Goal: Information Seeking & Learning: Learn about a topic

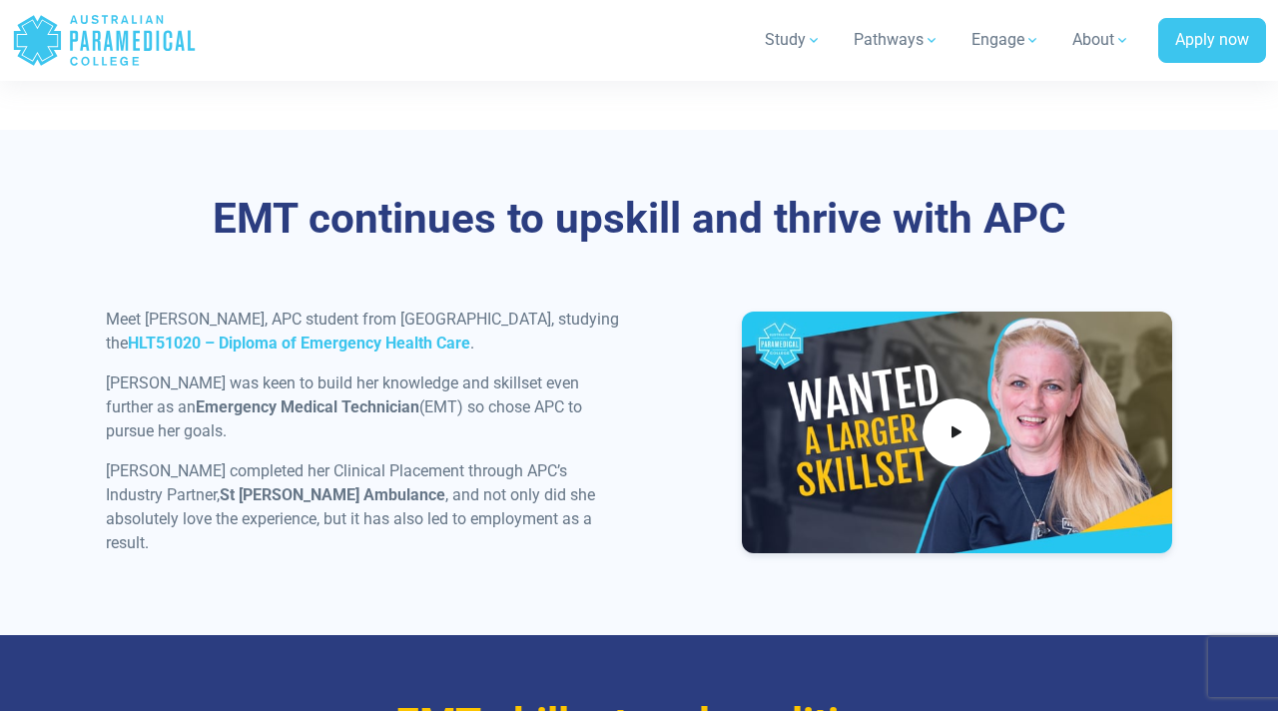
scroll to position [2176, 0]
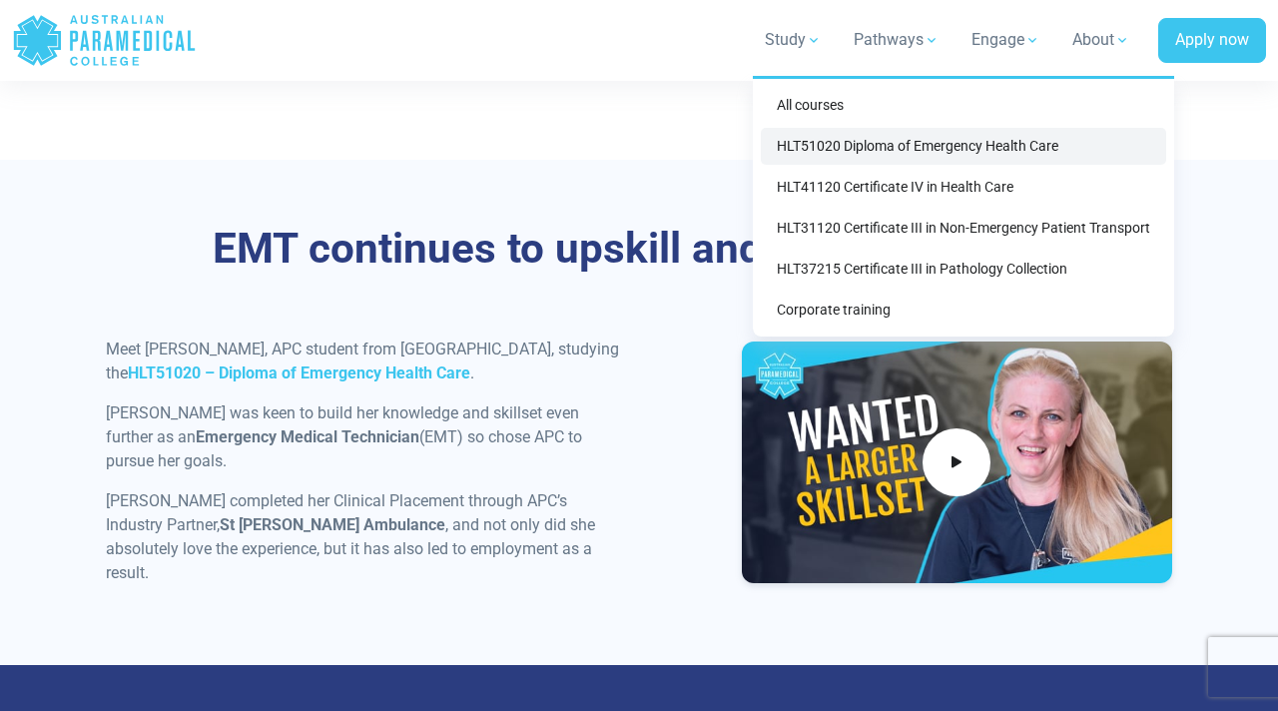
click at [837, 151] on link "HLT51020 Diploma of Emergency Health Care" at bounding box center [963, 146] width 405 height 37
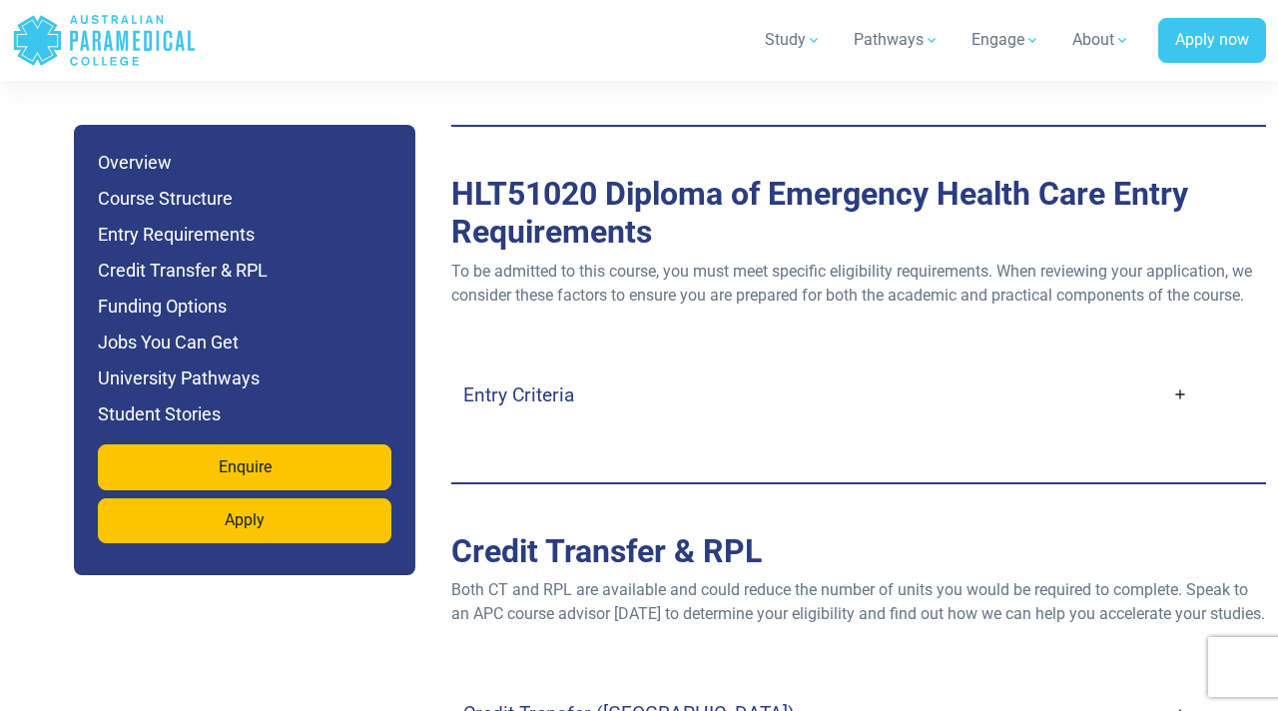
scroll to position [5626, 0]
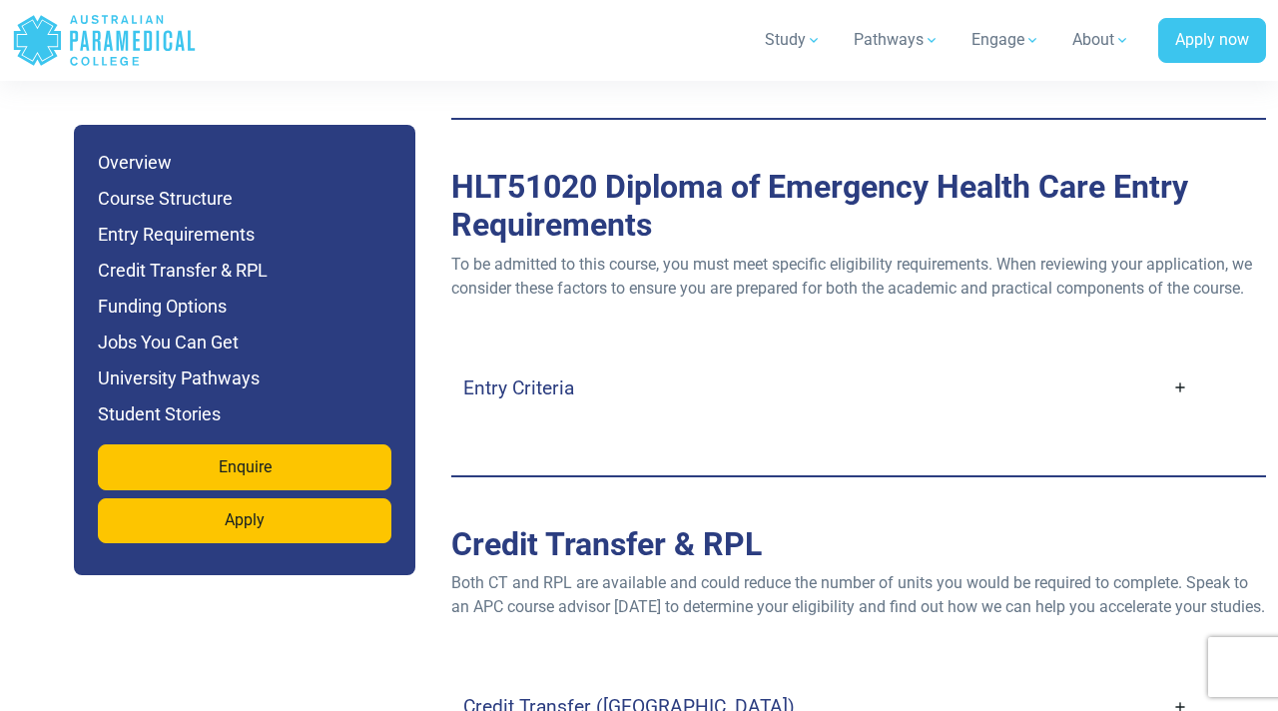
click at [630, 364] on link "Entry Criteria" at bounding box center [825, 387] width 725 height 47
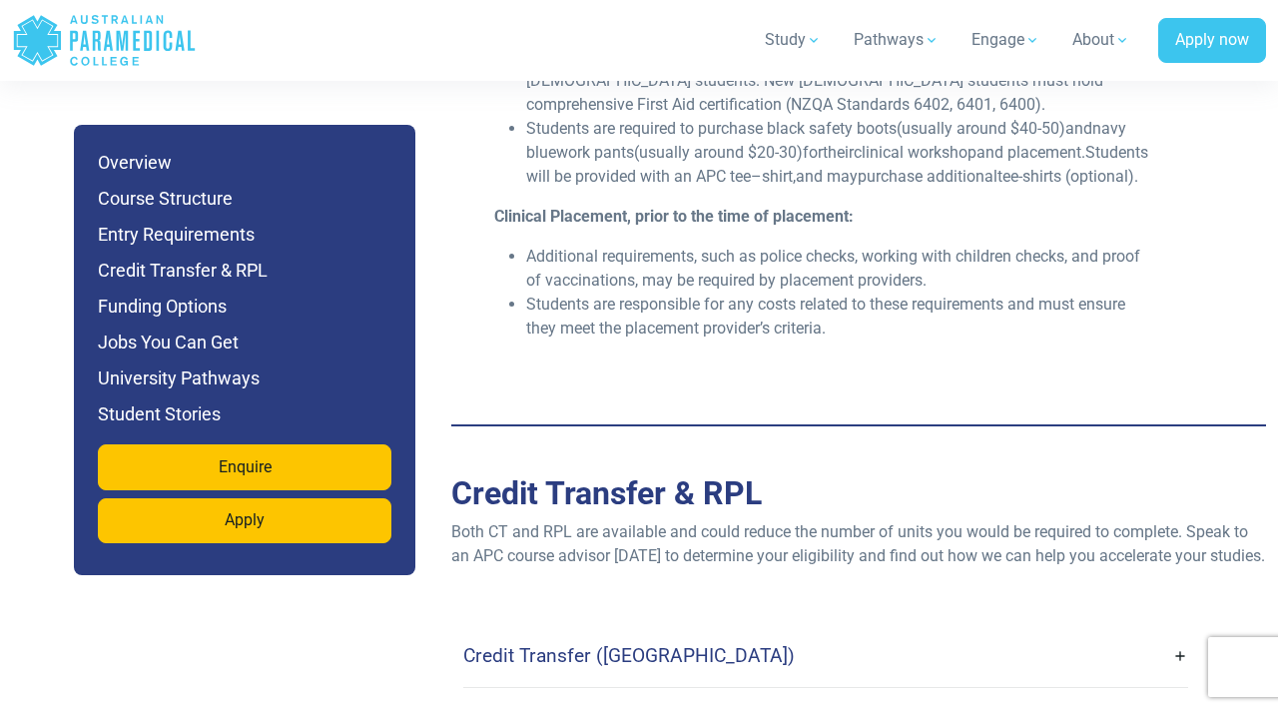
scroll to position [6490, 0]
drag, startPoint x: 767, startPoint y: 205, endPoint x: 832, endPoint y: 205, distance: 64.9
click at [832, 243] on li "Additional requirements, such as police checks, working with children checks, a…" at bounding box center [841, 267] width 631 height 48
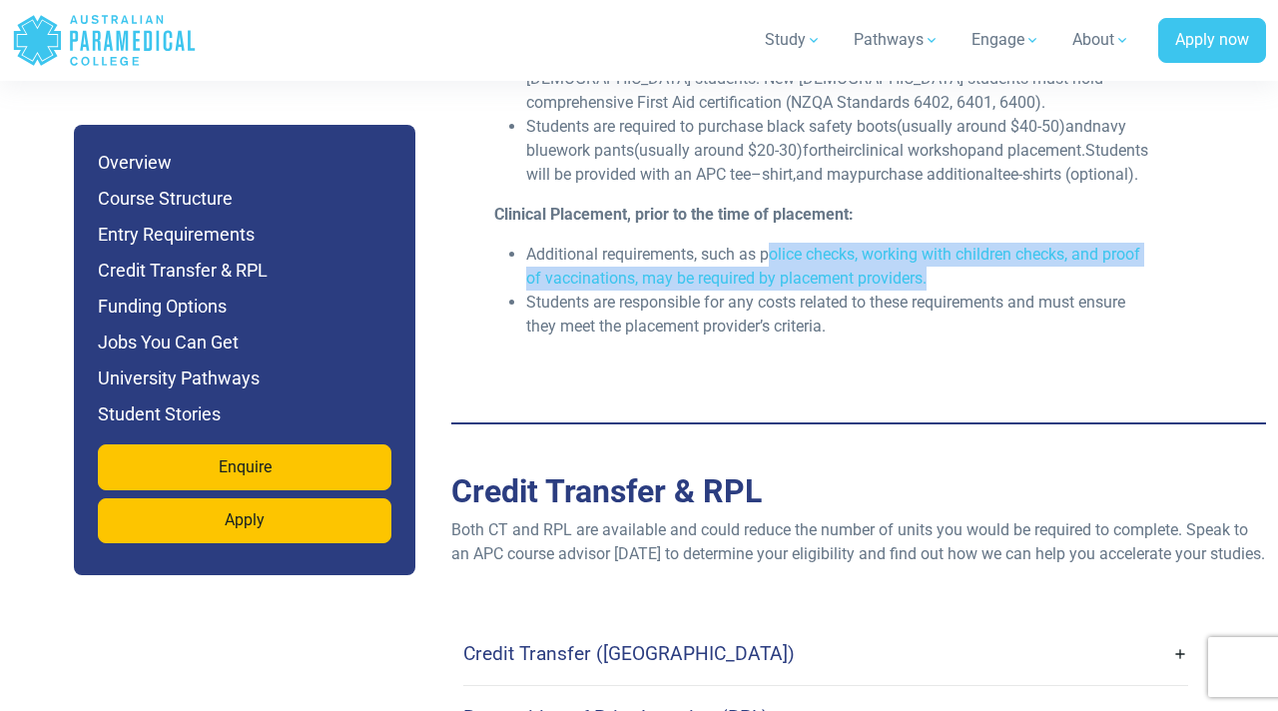
drag, startPoint x: 770, startPoint y: 209, endPoint x: 949, endPoint y: 232, distance: 180.2
click at [949, 243] on li "Additional requirements, such as police checks, working with children checks, a…" at bounding box center [841, 267] width 631 height 48
copy li "olice checks, working with children checks, and proof of vaccinations, may be r…"
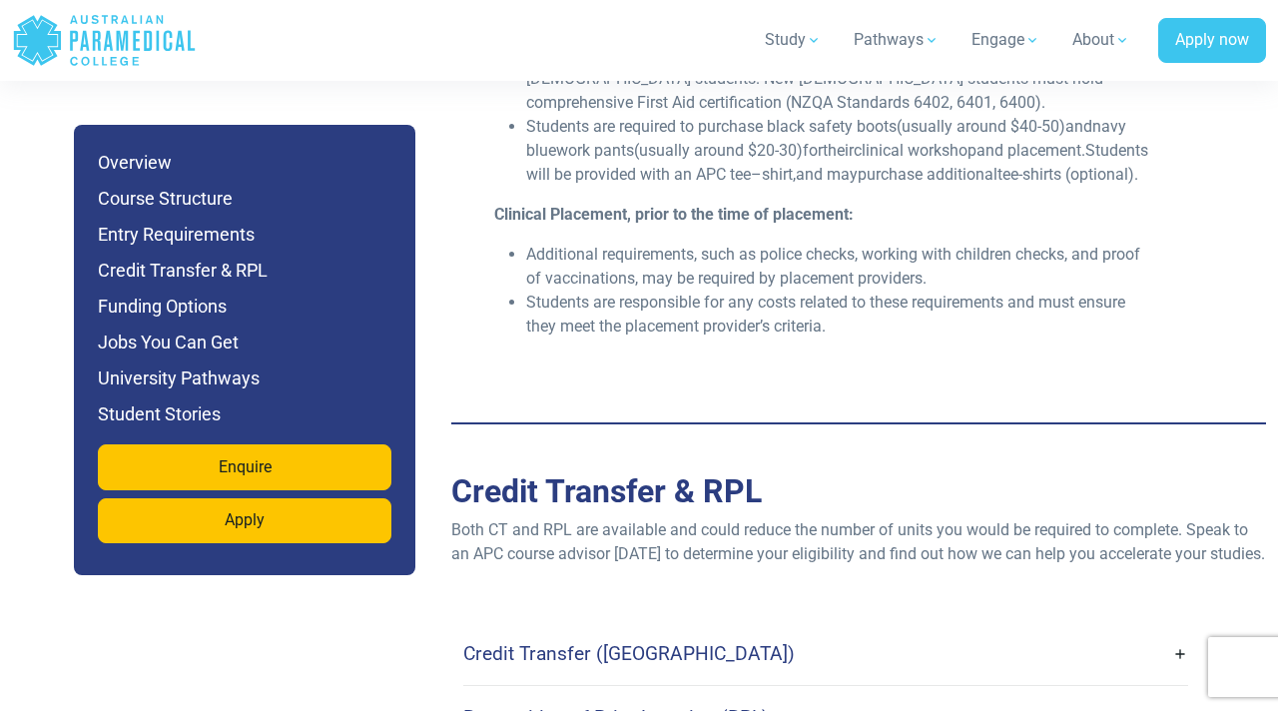
click at [641, 472] on h2 "Credit Transfer & RPL" at bounding box center [858, 491] width 815 height 38
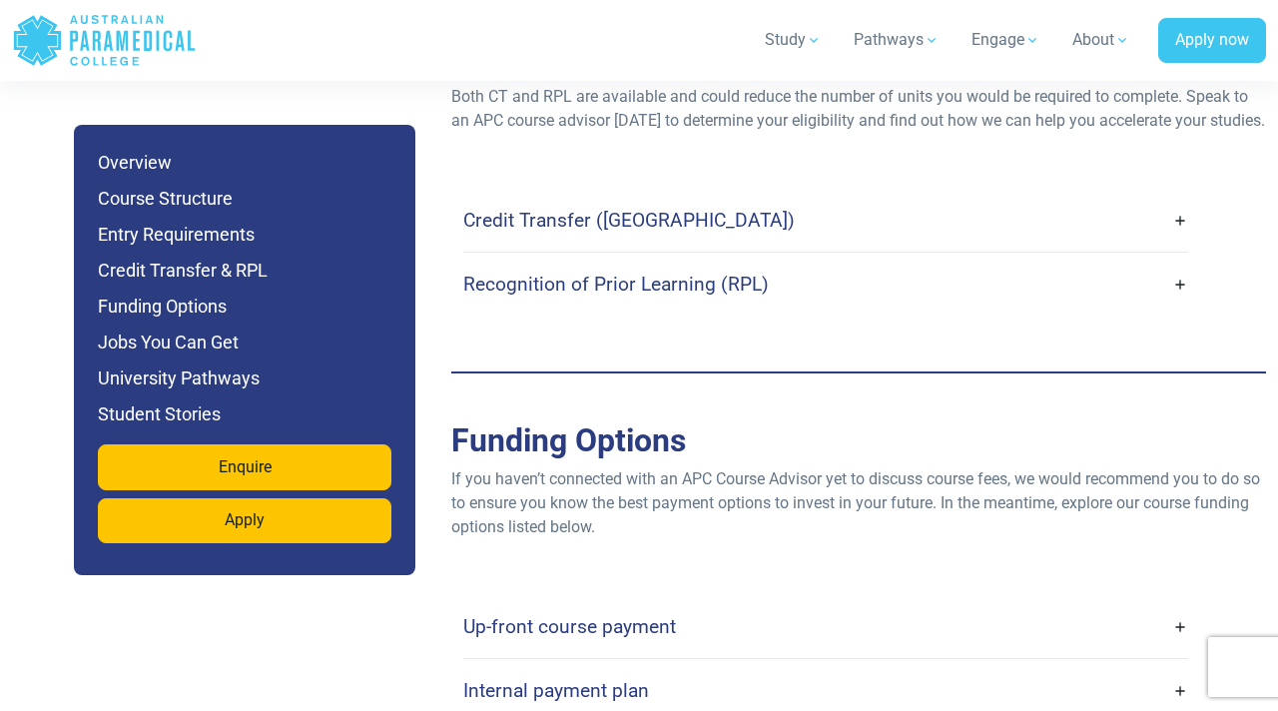
scroll to position [7157, 0]
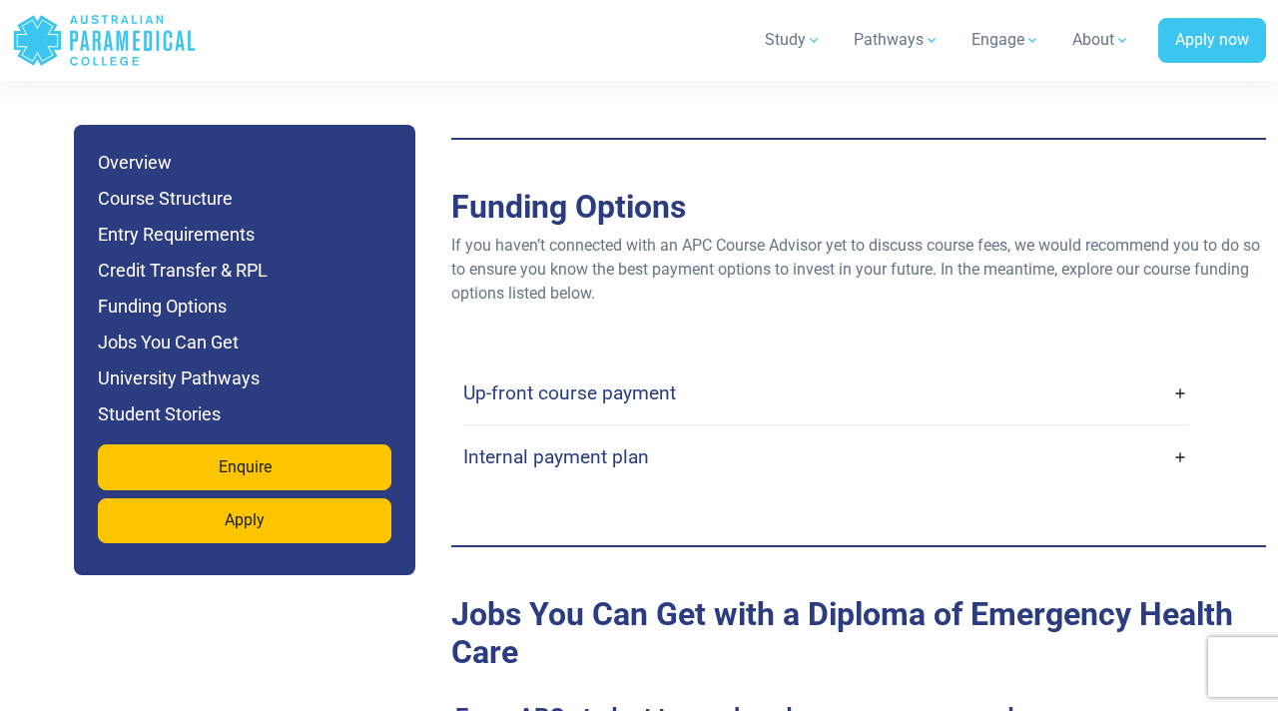
click at [639, 445] on h4 "Internal payment plan" at bounding box center [556, 456] width 186 height 23
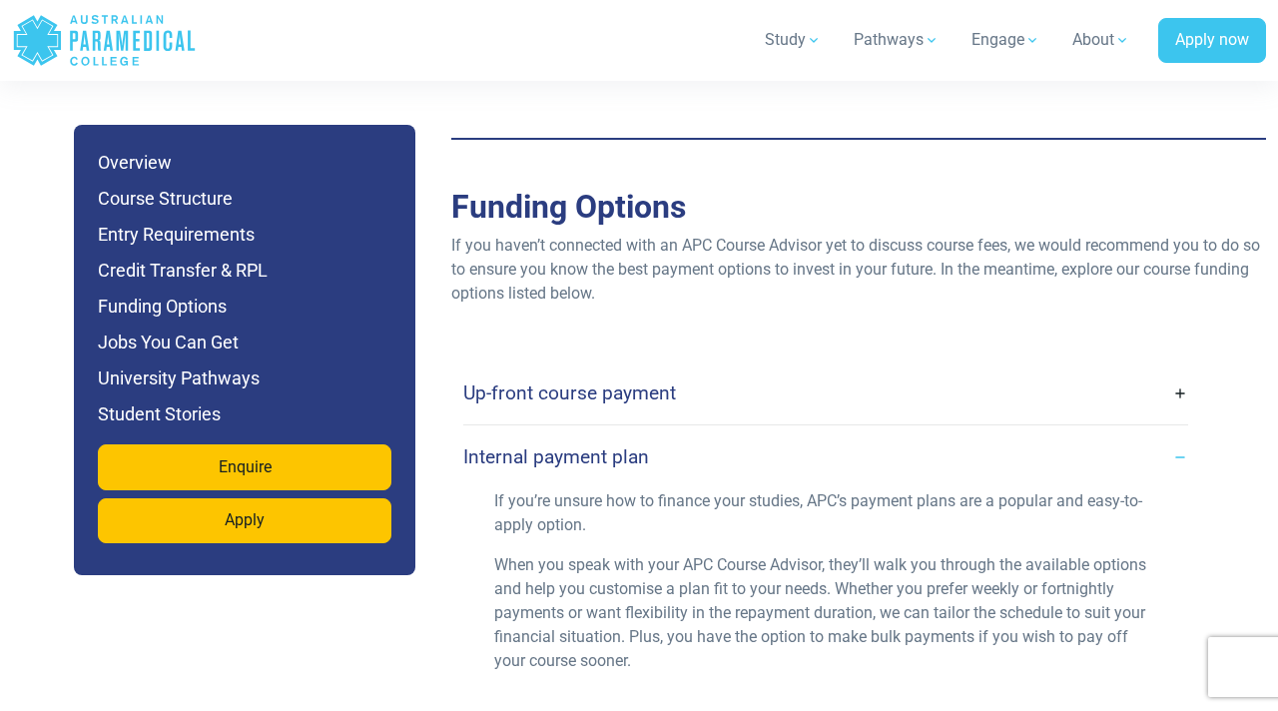
click at [630, 381] on h4 "Up-front course payment" at bounding box center [569, 392] width 213 height 23
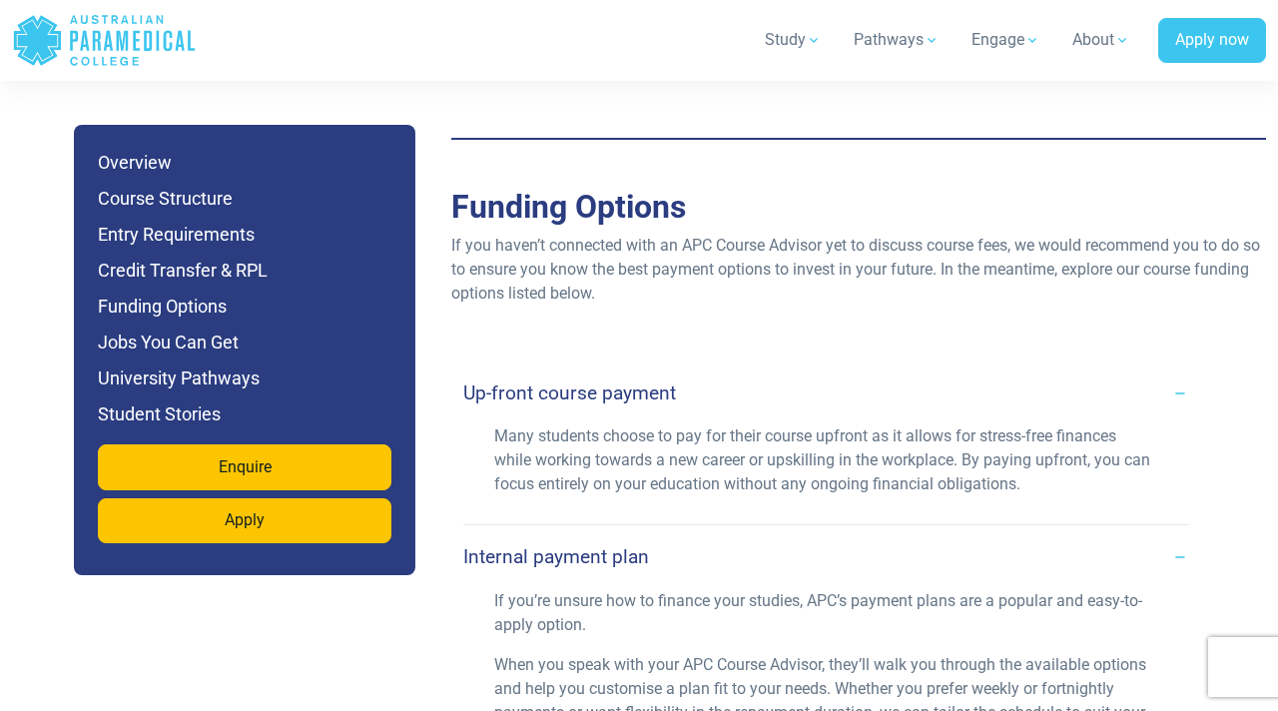
click at [633, 381] on h4 "Up-front course payment" at bounding box center [569, 392] width 213 height 23
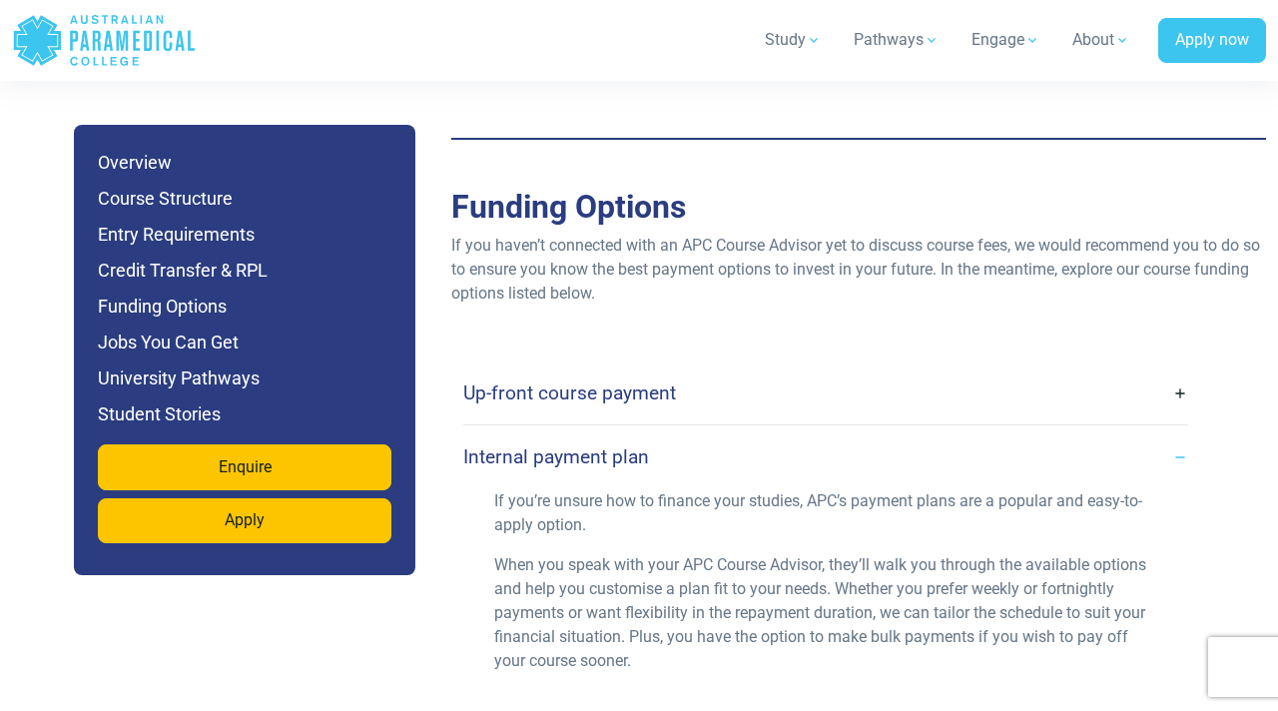
click at [633, 445] on h4 "Internal payment plan" at bounding box center [556, 456] width 186 height 23
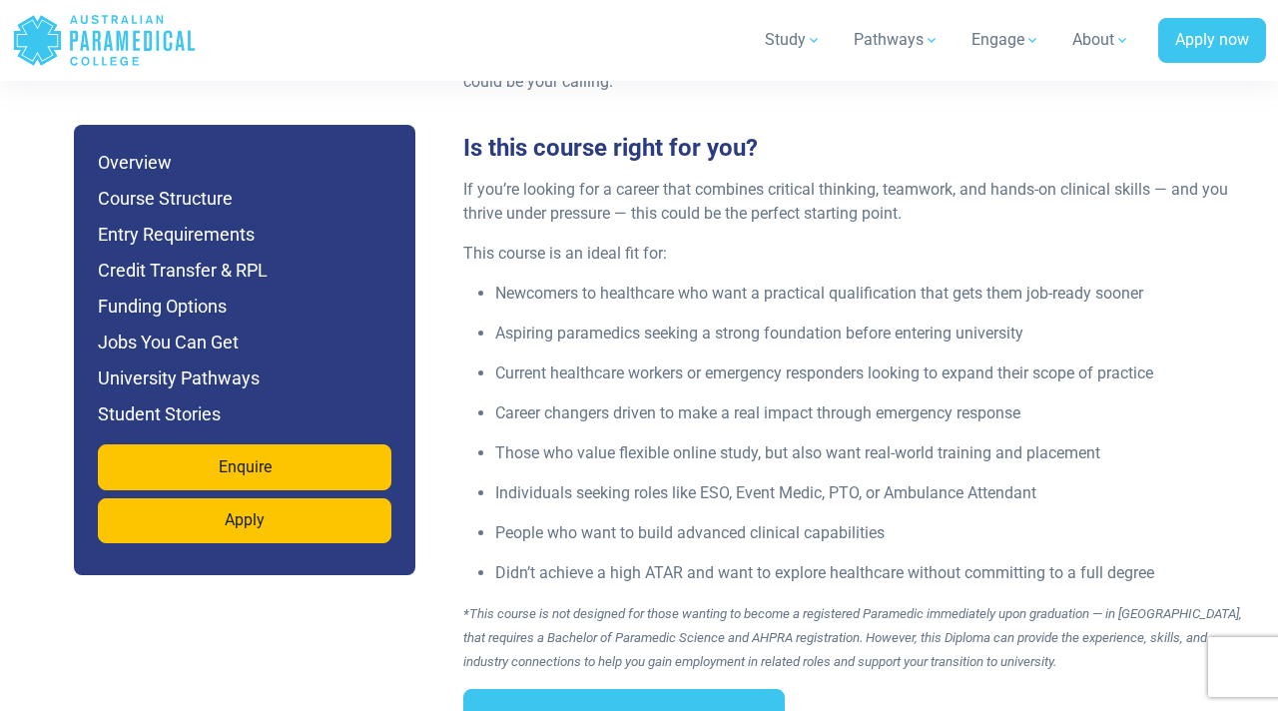
scroll to position [2837, 0]
